Goal: Find specific page/section: Find specific page/section

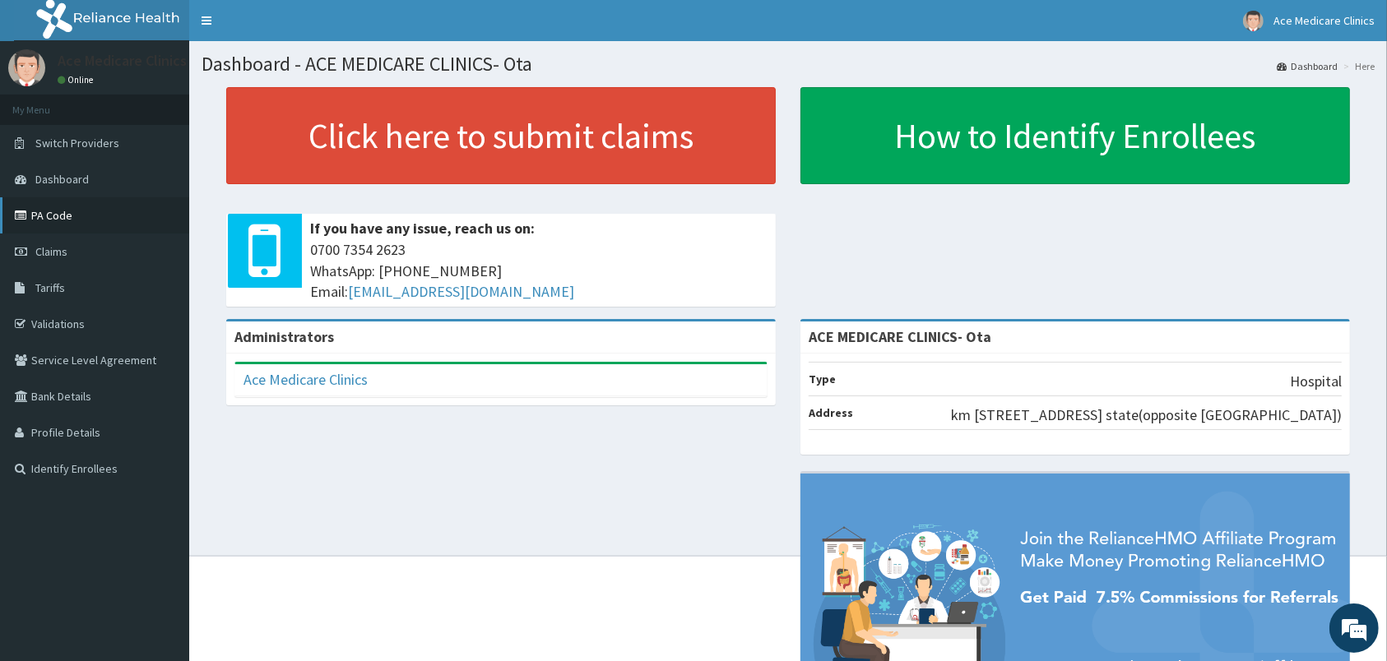
click at [41, 215] on link "PA Code" at bounding box center [94, 215] width 189 height 36
click at [45, 222] on link "PA Code" at bounding box center [94, 215] width 189 height 36
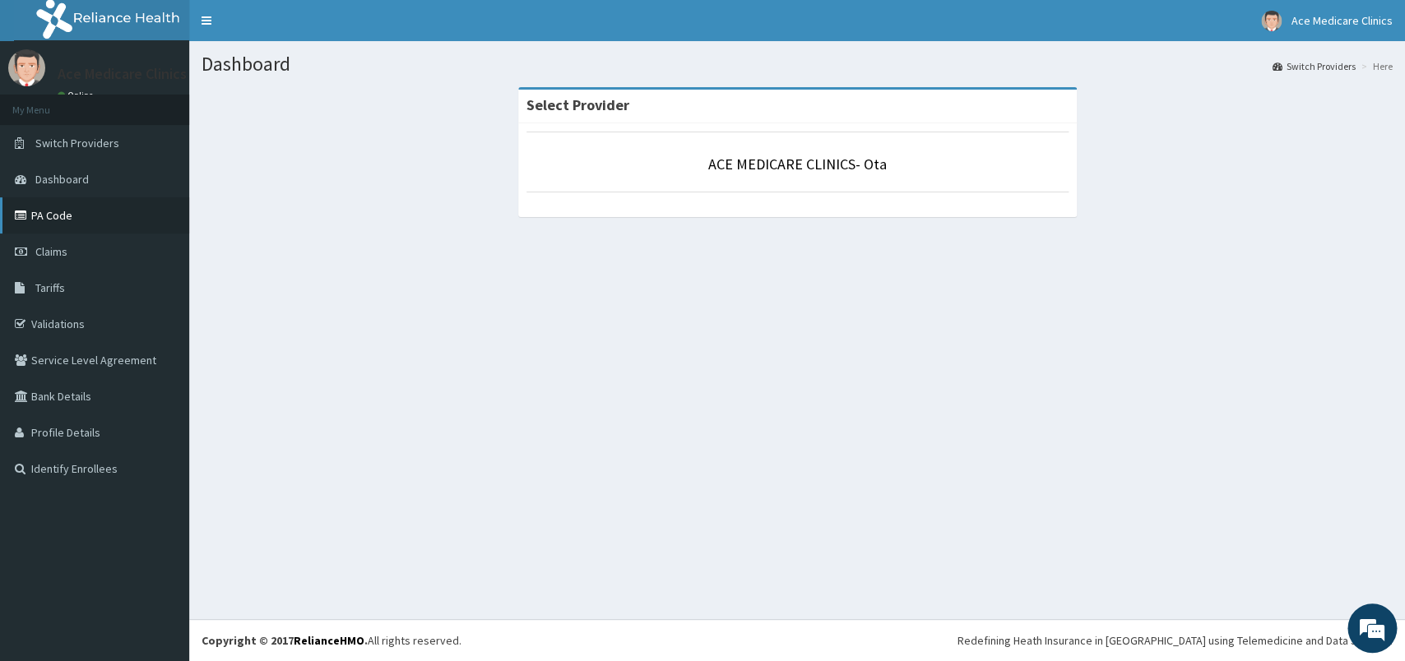
click at [60, 215] on link "PA Code" at bounding box center [94, 215] width 189 height 36
